Goal: Transaction & Acquisition: Register for event/course

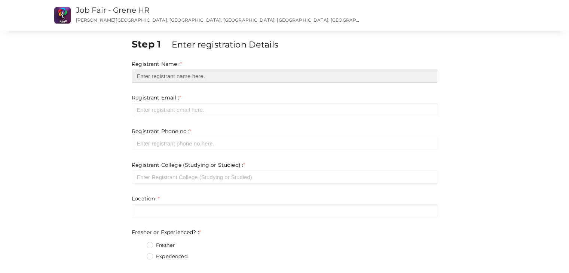
click at [181, 78] on input "text" at bounding box center [285, 76] width 306 height 13
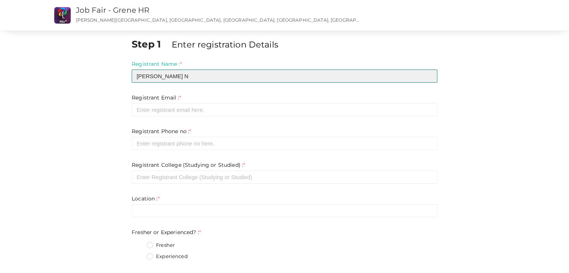
type input "[PERSON_NAME] N"
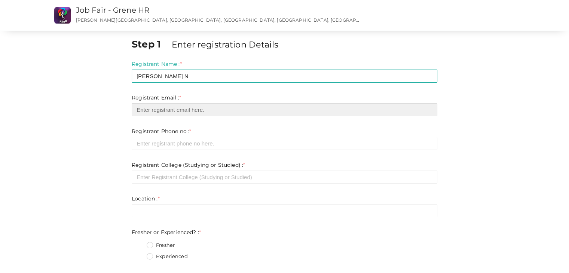
click at [229, 110] on input "email" at bounding box center [285, 109] width 306 height 13
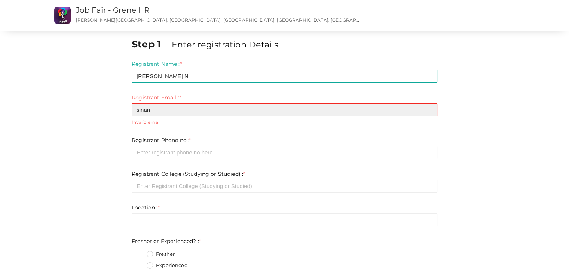
type input "[EMAIL_ADDRESS][DOMAIN_NAME]"
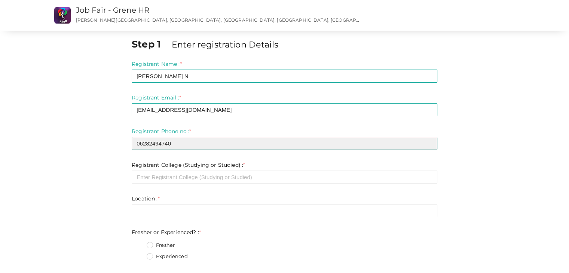
drag, startPoint x: 140, startPoint y: 142, endPoint x: 150, endPoint y: 142, distance: 9.4
click at [140, 142] on input "06282494740" at bounding box center [285, 143] width 306 height 13
type input "6282494740"
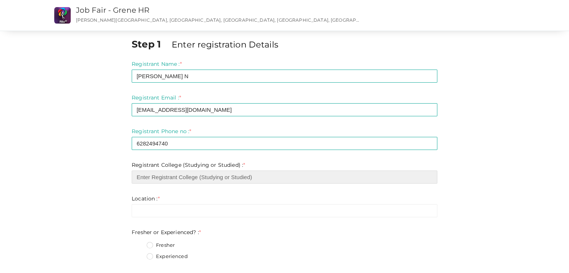
click at [207, 177] on input "text" at bounding box center [285, 177] width 306 height 13
type input "TKM College Of Engineering"
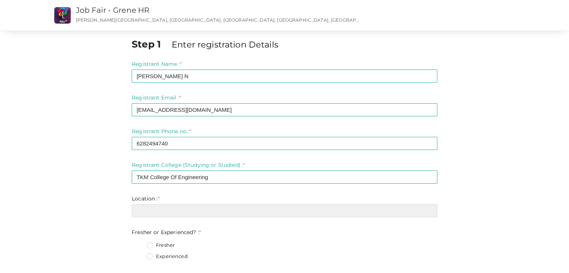
click at [207, 212] on input "text" at bounding box center [285, 210] width 306 height 13
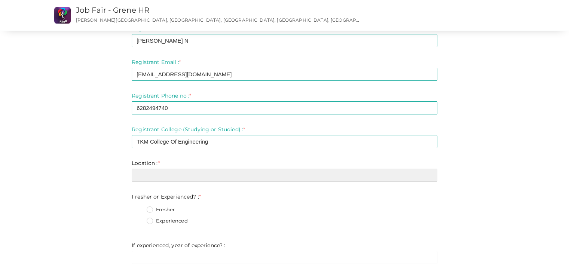
scroll to position [37, 0]
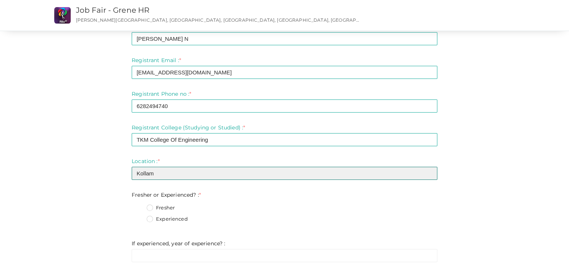
type input "Kollam"
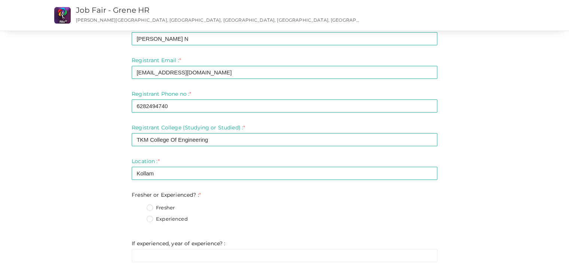
click at [153, 209] on label "Fresher" at bounding box center [161, 207] width 28 height 7
click at [139, 206] on Experienced\?\+0 "Fresher" at bounding box center [139, 206] width 0 height 0
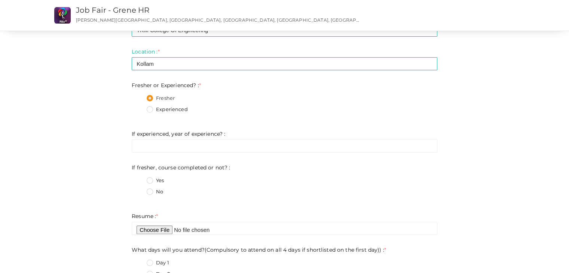
scroll to position [150, 0]
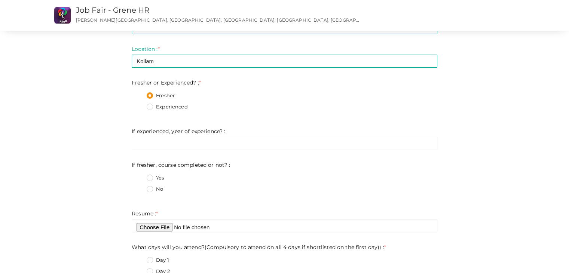
click at [151, 190] on label "No" at bounding box center [155, 189] width 16 height 7
click at [139, 187] on not\?\+1 "No" at bounding box center [139, 187] width 0 height 0
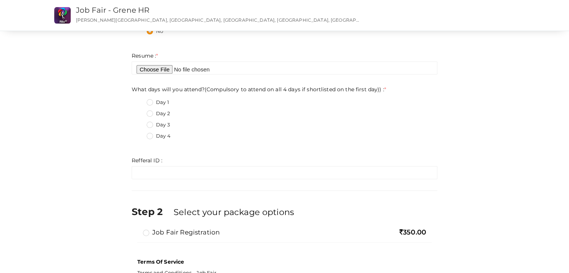
scroll to position [307, 0]
click at [149, 123] on label "Day 3" at bounding box center [158, 125] width 23 height 7
click at [139, 124] on day\)\)\+2 "Day 3" at bounding box center [139, 124] width 0 height 0
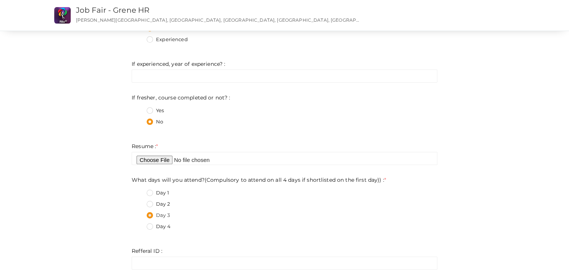
scroll to position [225, 0]
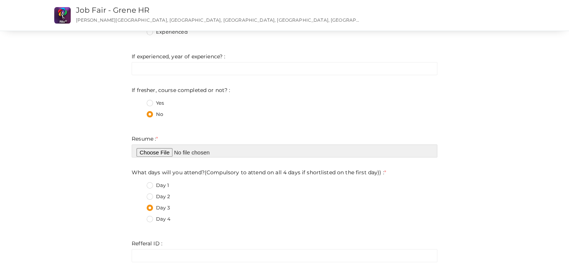
click at [155, 153] on input "file" at bounding box center [285, 151] width 306 height 13
click at [149, 152] on input "file" at bounding box center [285, 151] width 306 height 13
click at [153, 155] on input "file" at bounding box center [285, 151] width 306 height 13
type input "C:\fakepath\cv (3) ([DOMAIN_NAME]).jpg"
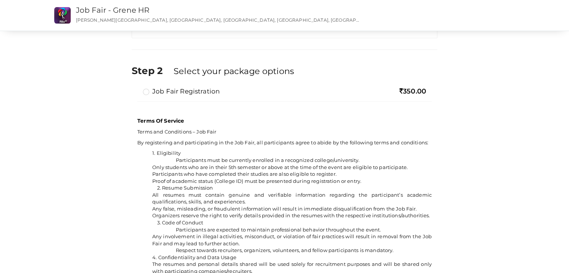
scroll to position [449, 0]
click at [147, 93] on label "Job Fair Registration" at bounding box center [181, 90] width 77 height 9
click at [136, 88] on input "Job Fair Registration" at bounding box center [136, 88] width 0 height 0
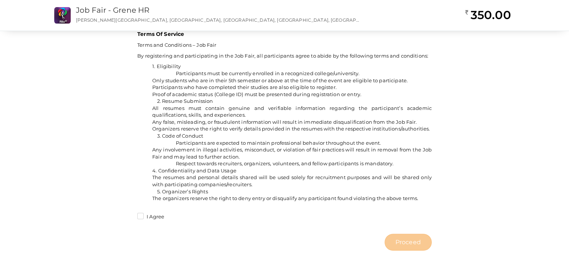
scroll to position [563, 0]
click at [139, 218] on label "I Agree" at bounding box center [150, 216] width 27 height 7
click at [130, 215] on input "I Agree" at bounding box center [130, 215] width 0 height 0
click at [402, 244] on span "Proceed" at bounding box center [408, 242] width 25 height 9
type input "N/A"
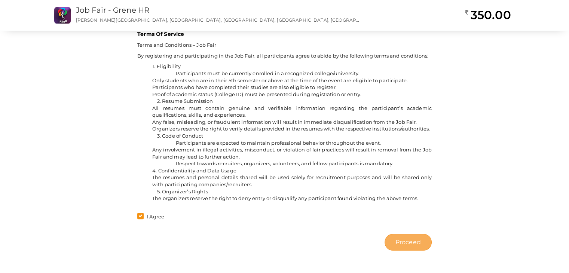
type input "N/A"
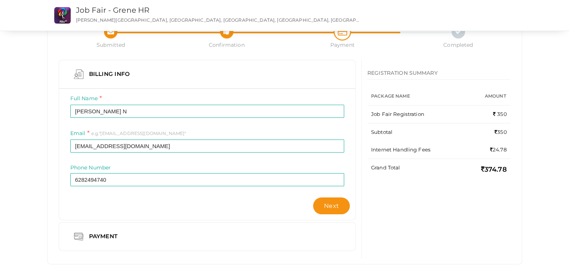
scroll to position [43, 0]
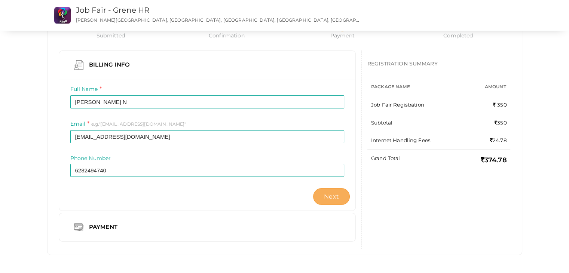
click at [339, 194] on button "Next" at bounding box center [331, 196] width 37 height 17
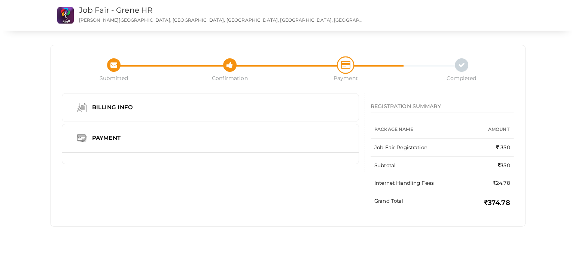
scroll to position [0, 0]
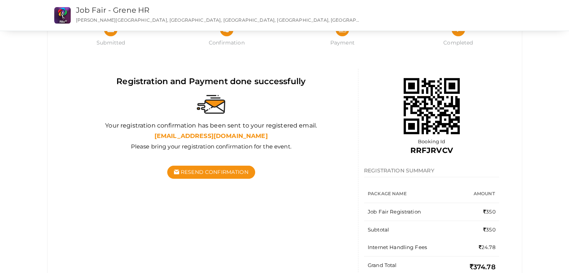
scroll to position [37, 0]
